Goal: Transaction & Acquisition: Purchase product/service

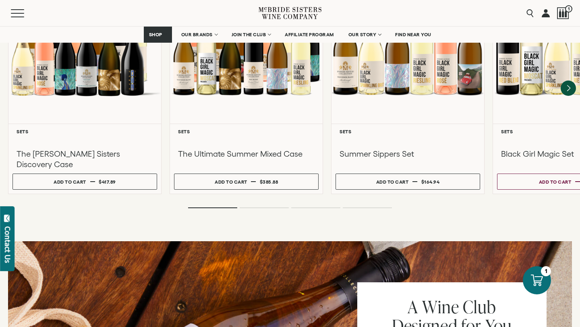
scroll to position [777, 0]
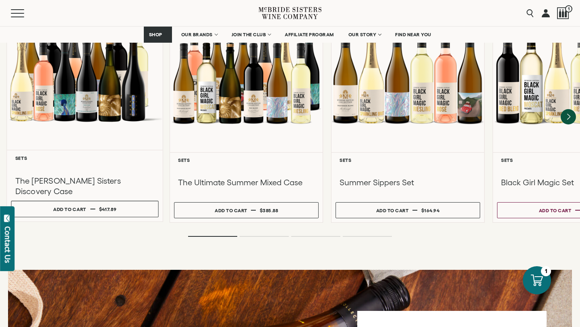
click at [104, 98] on div at bounding box center [85, 72] width 156 height 155
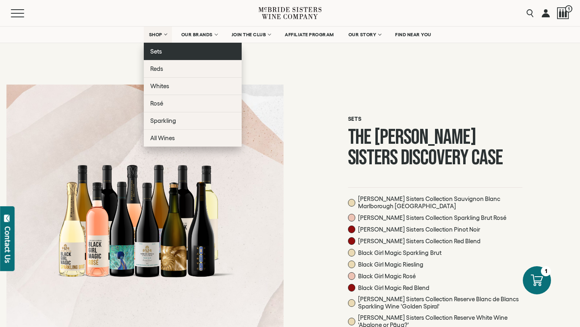
click at [165, 52] on link "Sets" at bounding box center [193, 51] width 98 height 17
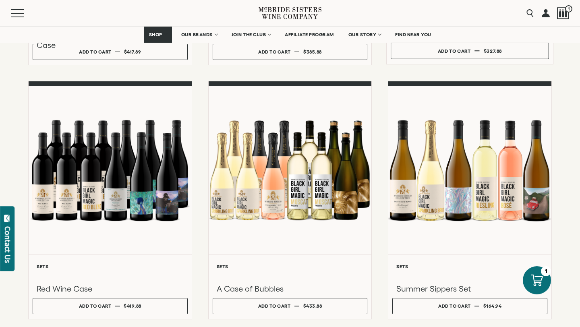
scroll to position [366, 0]
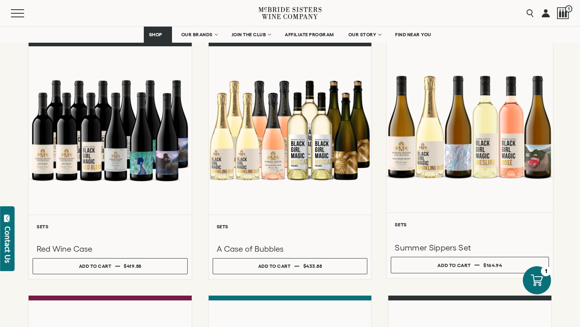
click at [431, 152] on div at bounding box center [470, 127] width 166 height 172
